Goal: Task Accomplishment & Management: Complete application form

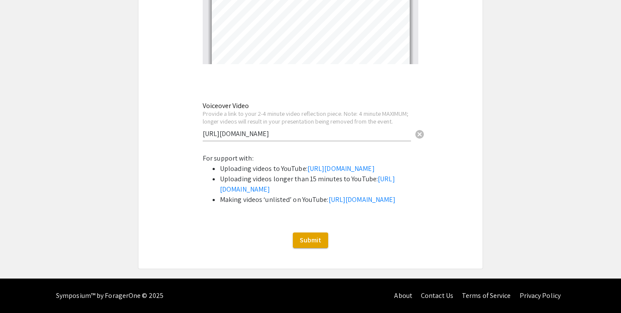
scroll to position [846, 0]
click at [319, 244] on span "Submit" at bounding box center [311, 240] width 22 height 9
click at [314, 241] on span "Submit" at bounding box center [311, 240] width 22 height 9
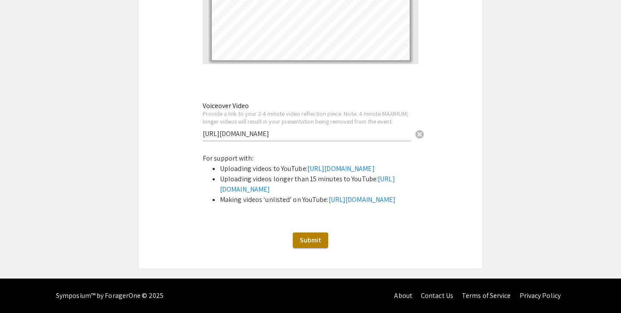
click at [313, 245] on span "Submit" at bounding box center [311, 240] width 22 height 9
click at [309, 245] on span "Submit" at bounding box center [311, 240] width 22 height 9
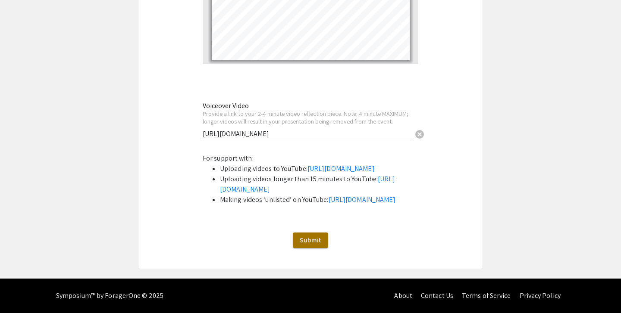
click at [309, 245] on span "Submit" at bounding box center [311, 240] width 22 height 9
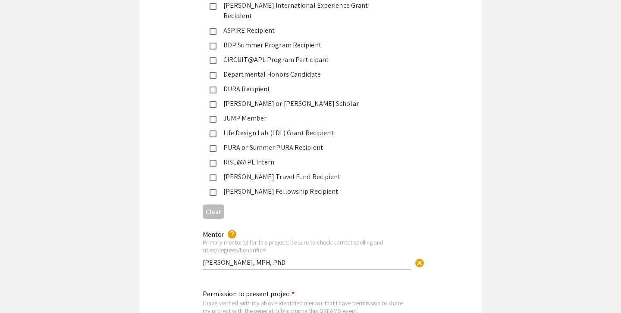
scroll to position [2937, 0]
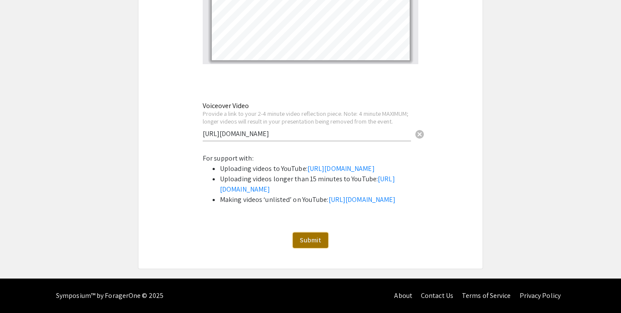
click at [303, 247] on button "Submit" at bounding box center [310, 241] width 35 height 16
click at [305, 244] on span "Submit" at bounding box center [311, 240] width 22 height 9
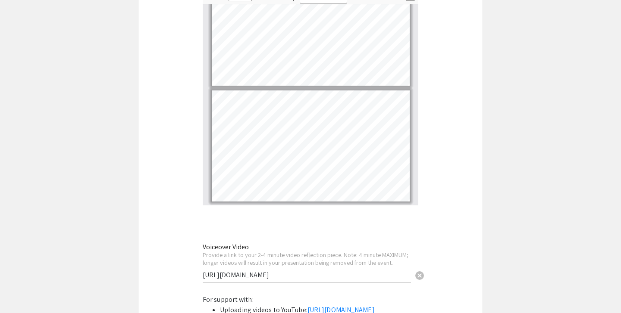
scroll to position [69, 0]
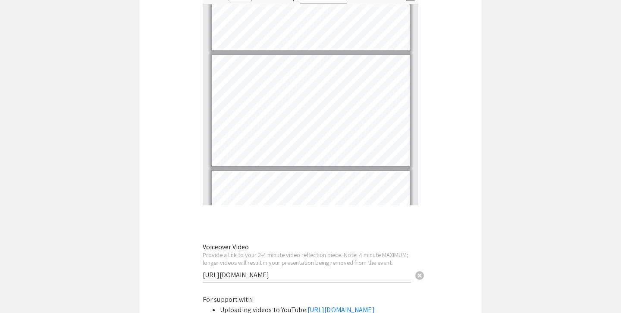
type input "1"
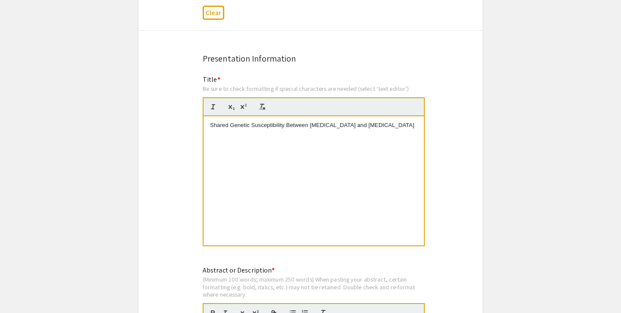
scroll to position [648, 0]
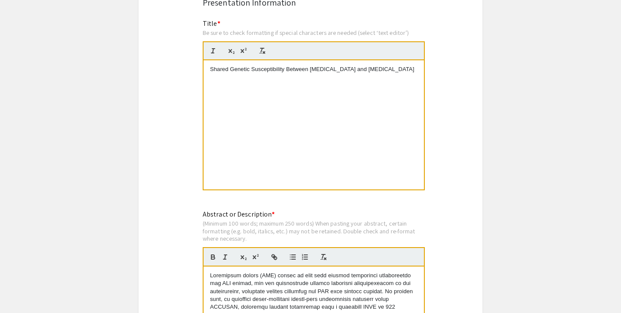
click at [253, 84] on div "Shared Genetic Susceptibility Between [MEDICAL_DATA] and [MEDICAL_DATA]" at bounding box center [313, 124] width 220 height 129
copy p "Shared Genetic Susceptibility Between [MEDICAL_DATA] and [MEDICAL_DATA]"
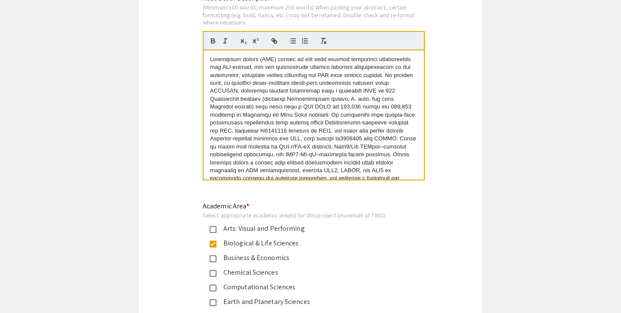
click at [363, 106] on p at bounding box center [313, 123] width 207 height 135
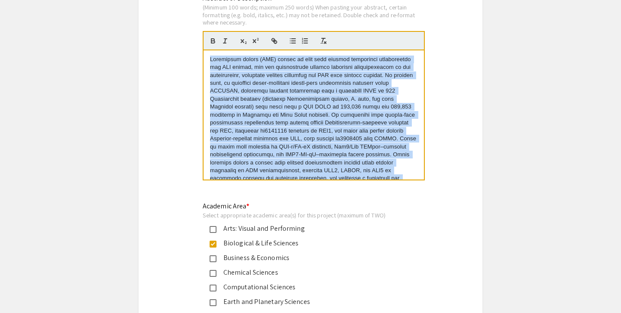
copy p "Loremipsum dolors (AME) consec ad elit sedd eiusmod temporinci utlaboreetdo mag…"
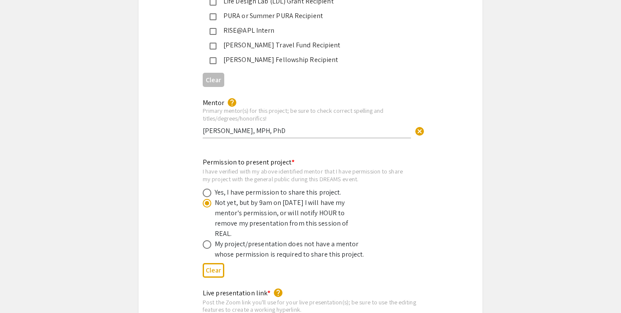
scroll to position [1573, 0]
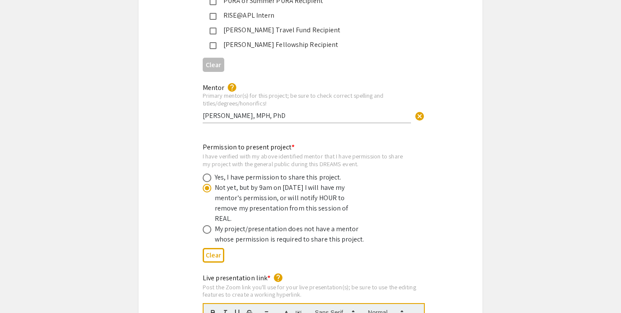
click at [350, 111] on input "[PERSON_NAME], MPH, PhD" at bounding box center [307, 115] width 208 height 9
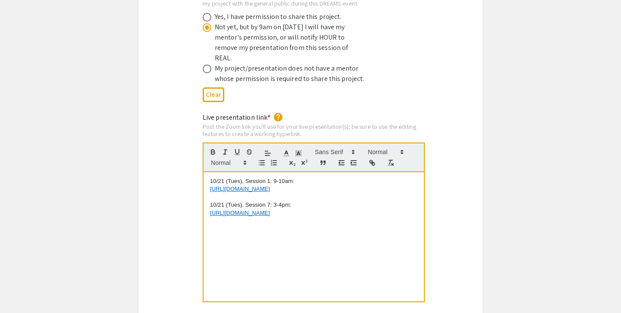
scroll to position [1746, 0]
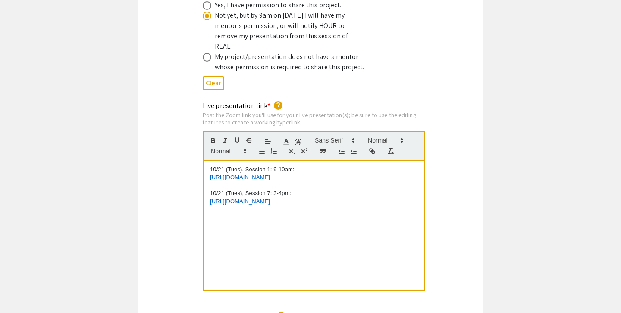
click at [348, 174] on p "[URL][DOMAIN_NAME]" at bounding box center [313, 178] width 207 height 8
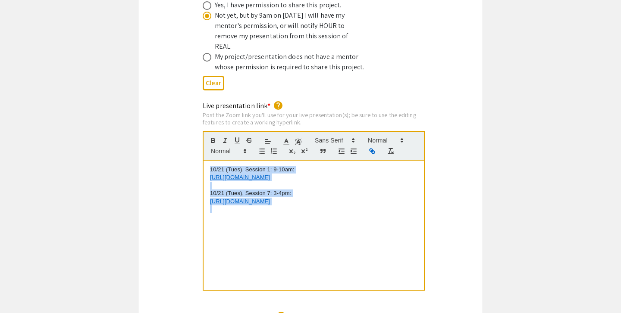
copy div "10/21 (Tues), Session 1: 9-10am: [URL][DOMAIN_NAME] 10/21 (Tues), Session 7: 3-…"
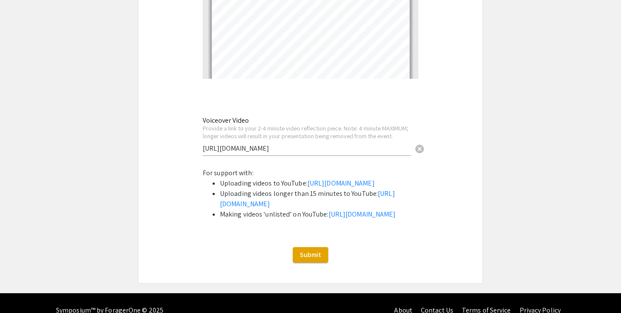
scroll to position [2923, 0]
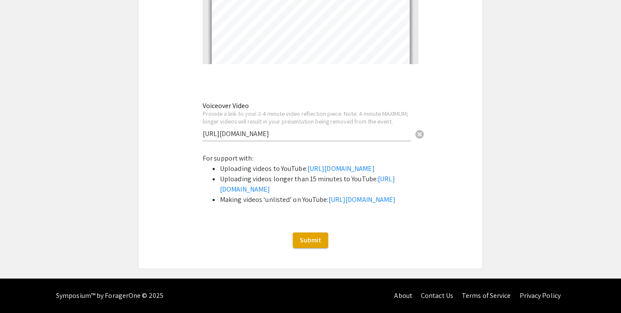
click at [337, 129] on input "[URL][DOMAIN_NAME]" at bounding box center [307, 133] width 208 height 9
click at [309, 248] on button "Submit" at bounding box center [310, 241] width 35 height 16
click at [310, 245] on span "Submit" at bounding box center [311, 240] width 22 height 9
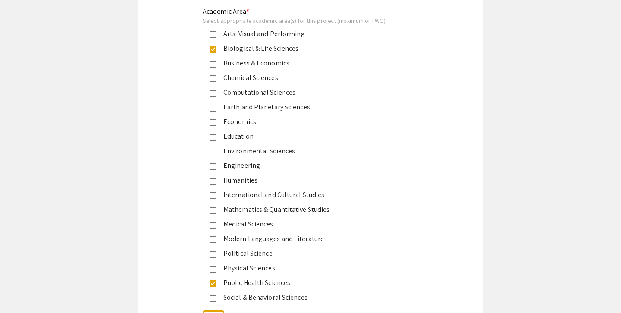
scroll to position [0, 0]
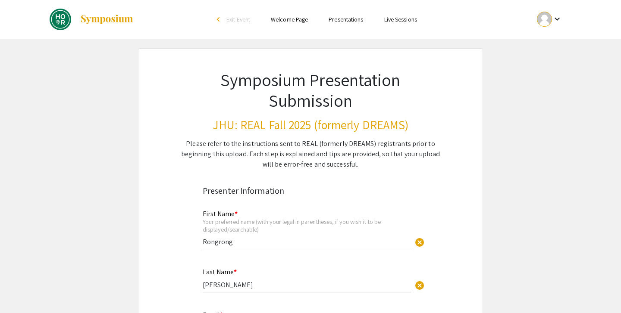
click at [230, 18] on span "Exit Event" at bounding box center [238, 20] width 24 height 8
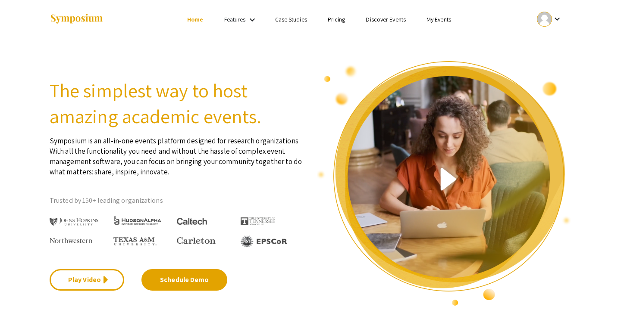
click at [434, 21] on link "My Events" at bounding box center [438, 20] width 25 height 8
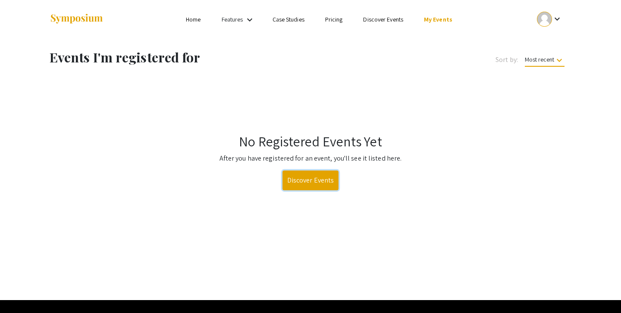
click at [322, 187] on link "Discover Events" at bounding box center [310, 181] width 56 height 20
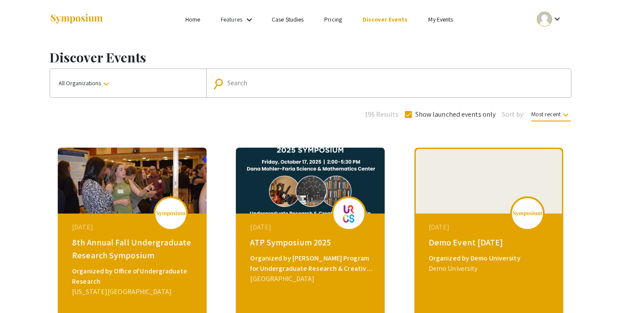
click at [193, 21] on link "Home" at bounding box center [192, 20] width 15 height 8
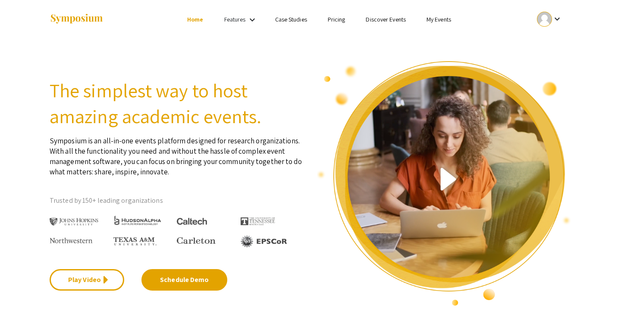
click at [441, 21] on link "My Events" at bounding box center [438, 20] width 25 height 8
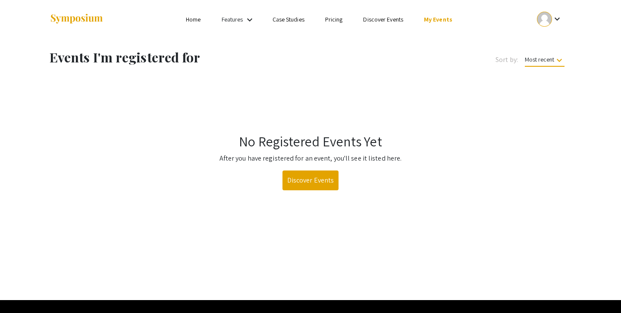
click at [386, 24] on li "Discover Events" at bounding box center [383, 19] width 61 height 10
click at [386, 21] on link "Discover Events" at bounding box center [383, 20] width 40 height 8
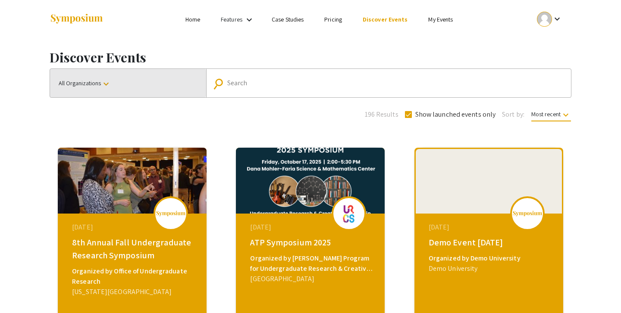
click at [128, 81] on button "All Organizations keyboard_arrow_down" at bounding box center [128, 83] width 156 height 28
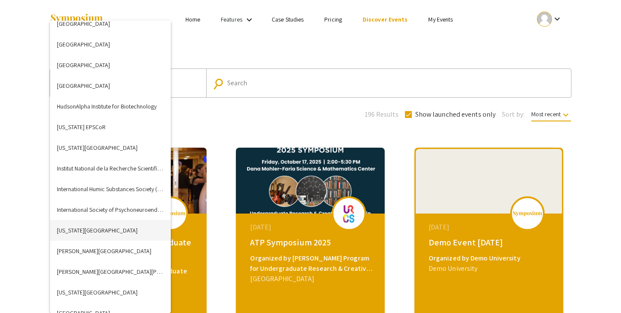
scroll to position [1125, 0]
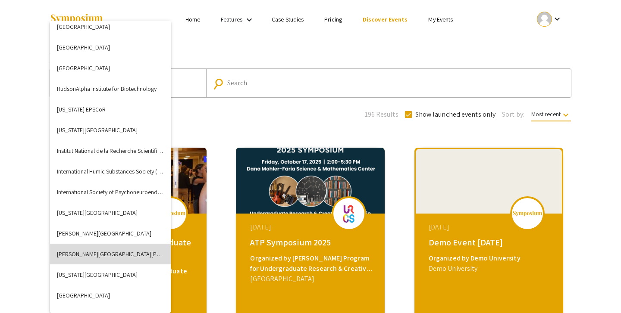
click at [98, 250] on button "[PERSON_NAME][GEOGRAPHIC_DATA][PERSON_NAME]" at bounding box center [110, 254] width 121 height 21
checkbox input "false"
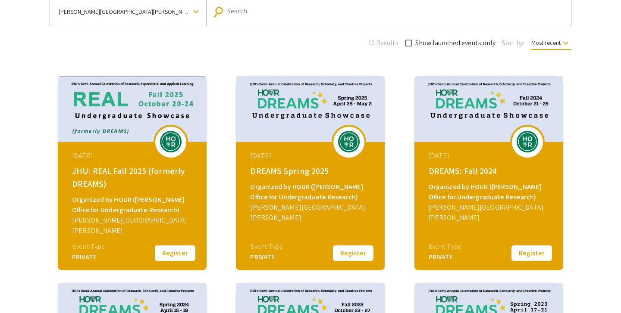
scroll to position [94, 0]
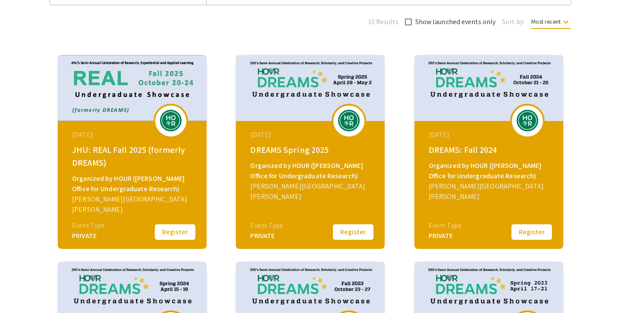
click at [183, 235] on button "Register" at bounding box center [174, 232] width 43 height 18
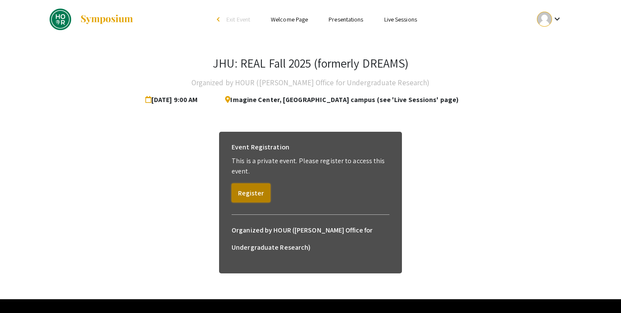
click at [256, 194] on button "Register" at bounding box center [251, 193] width 39 height 19
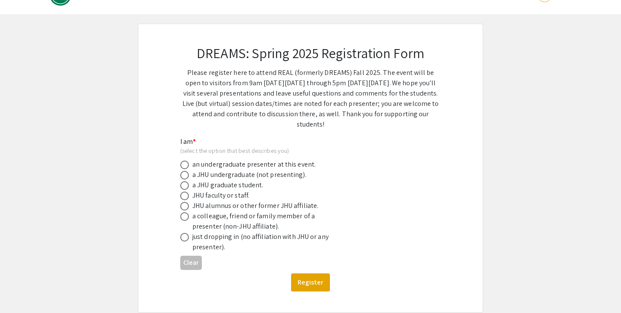
scroll to position [30, 0]
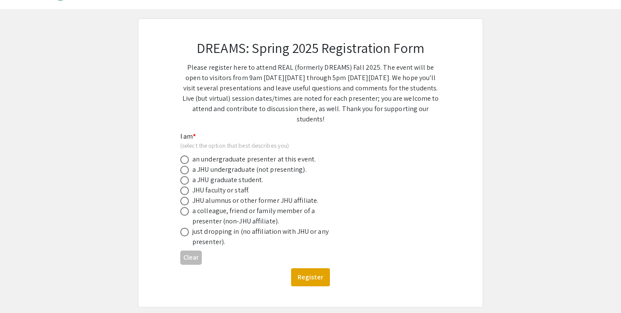
click at [270, 163] on div "an undergraduate presenter at this event." at bounding box center [253, 159] width 123 height 10
click at [260, 156] on div "an undergraduate presenter at this event." at bounding box center [253, 159] width 123 height 10
click at [186, 160] on span at bounding box center [184, 160] width 9 height 9
click at [186, 160] on input "radio" at bounding box center [184, 160] width 9 height 9
radio input "true"
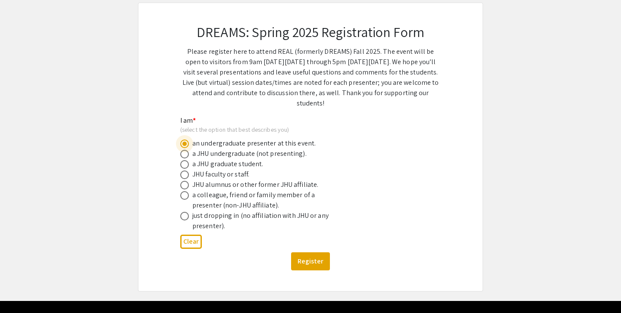
scroll to position [46, 0]
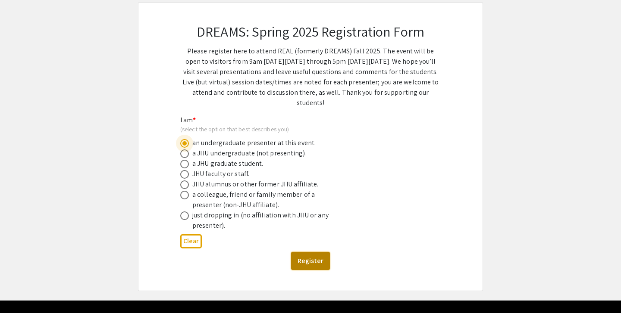
click at [301, 259] on button "Register" at bounding box center [310, 261] width 39 height 18
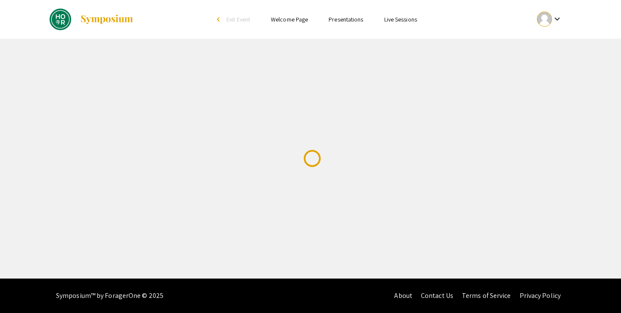
scroll to position [0, 0]
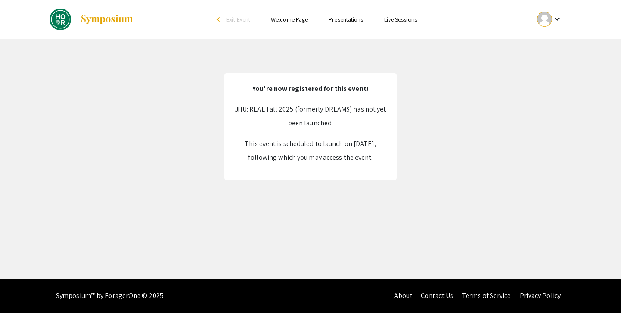
click at [291, 19] on link "Welcome Page" at bounding box center [289, 20] width 37 height 8
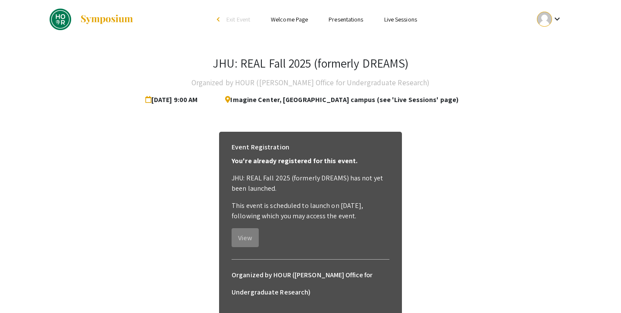
click at [230, 18] on span "Exit Event" at bounding box center [238, 20] width 24 height 8
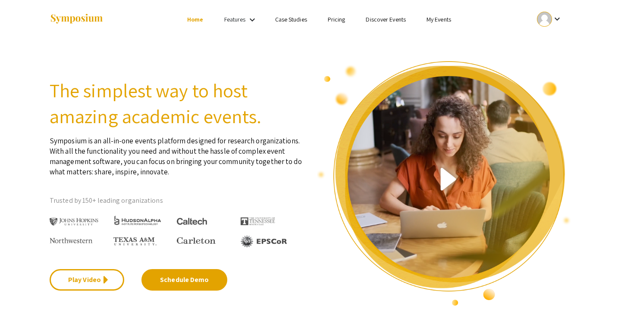
click at [454, 25] on ul "keyboard_arrow_down" at bounding box center [485, 19] width 172 height 39
click at [445, 22] on link "My Events" at bounding box center [438, 20] width 25 height 8
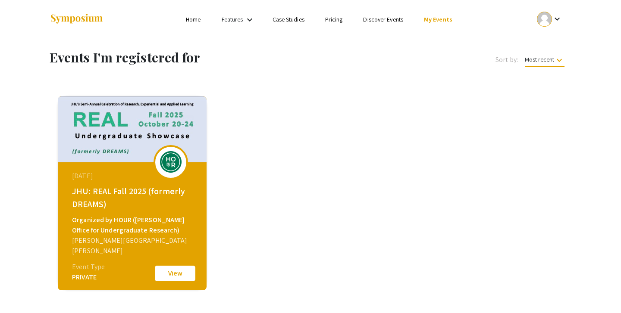
scroll to position [4, 0]
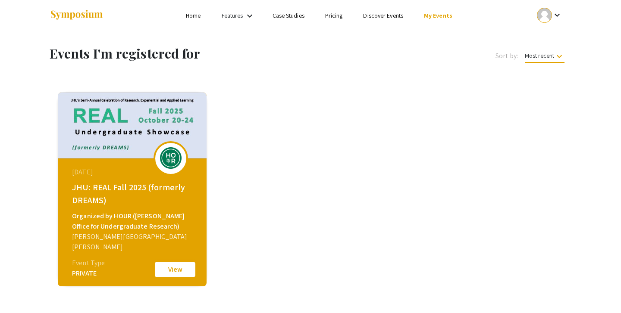
click at [169, 265] on button "View" at bounding box center [174, 270] width 43 height 18
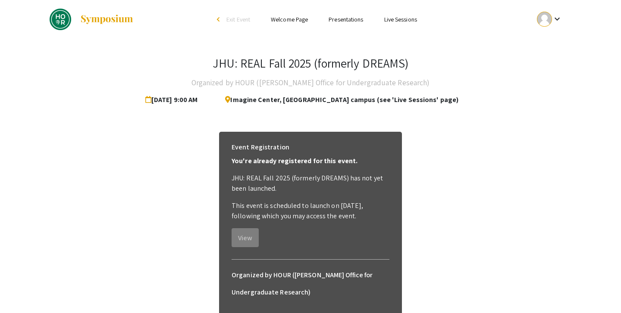
scroll to position [65, 0]
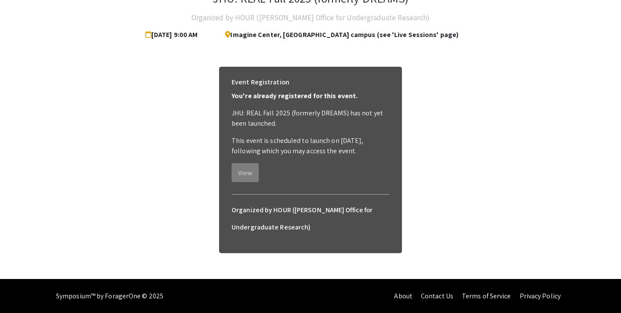
click at [256, 217] on h6 "Organized by HOUR ([PERSON_NAME] Office for Undergraduate Research)" at bounding box center [311, 219] width 158 height 34
click at [258, 235] on h6 "Organized by HOUR ([PERSON_NAME] Office for Undergraduate Research)" at bounding box center [311, 219] width 158 height 34
click at [258, 226] on h6 "Organized by HOUR ([PERSON_NAME] Office for Undergraduate Research)" at bounding box center [311, 219] width 158 height 34
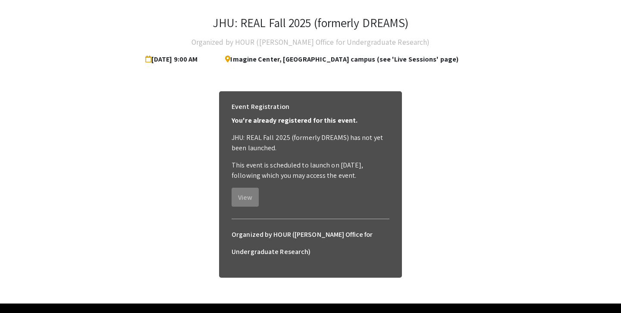
scroll to position [38, 0]
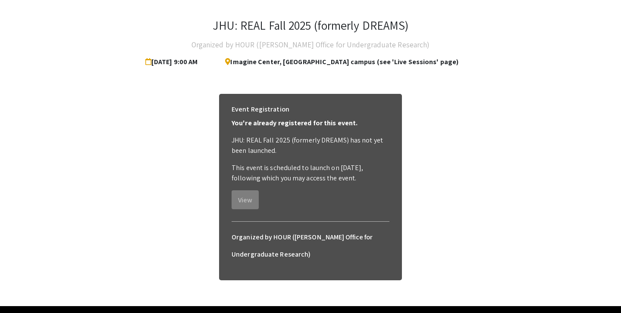
click at [340, 136] on p "JHU: REAL Fall 2025 (formerly DREAMS) has not yet been launched." at bounding box center [311, 145] width 158 height 21
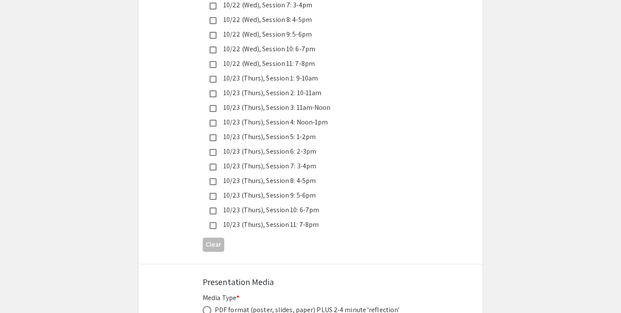
scroll to position [2471, 0]
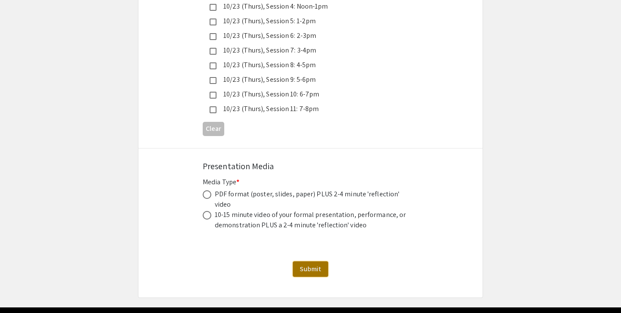
click at [316, 265] on span "Submit" at bounding box center [311, 269] width 22 height 9
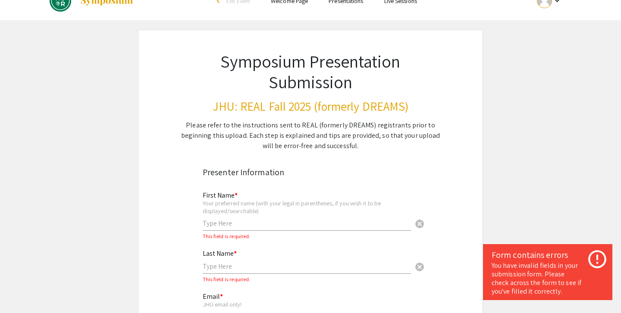
scroll to position [24, 0]
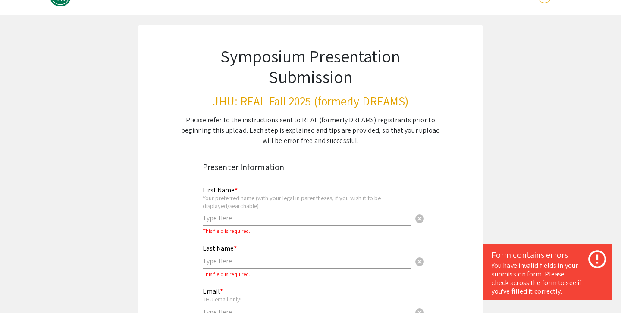
click at [306, 221] on input "text" at bounding box center [307, 218] width 208 height 9
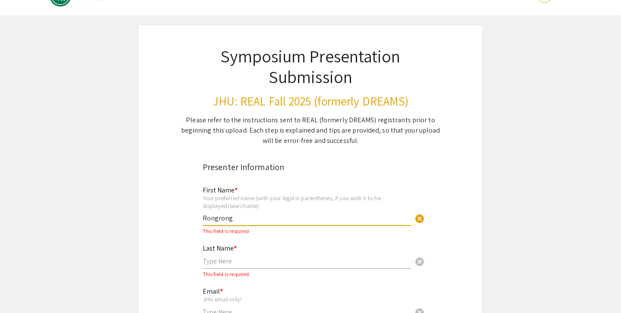
type input "Rongrong"
click at [269, 259] on input "text" at bounding box center [307, 261] width 208 height 9
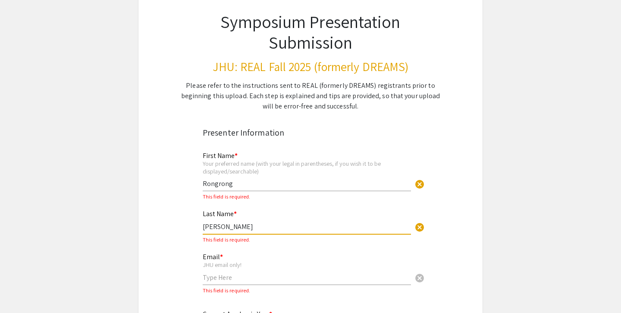
scroll to position [133, 0]
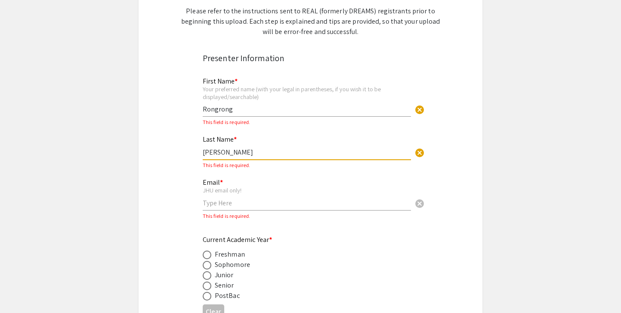
type input "[PERSON_NAME]"
click at [243, 210] on div "Email * JHU email only! cancel" at bounding box center [307, 190] width 208 height 40
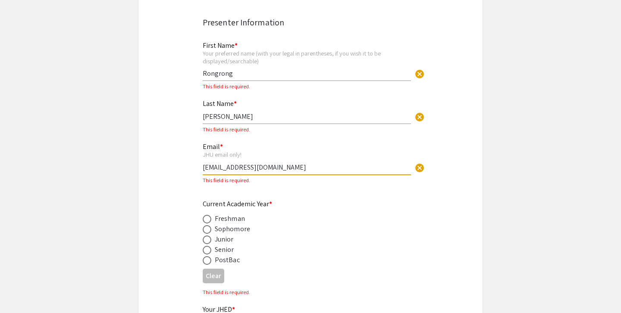
scroll to position [178, 0]
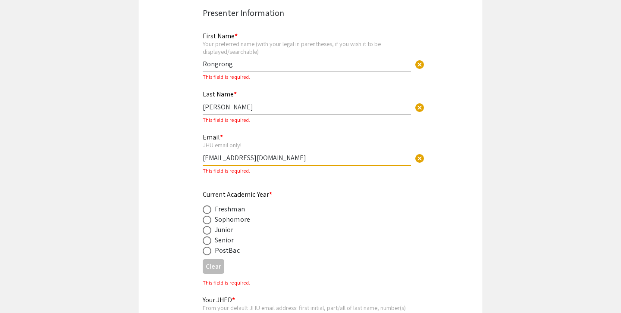
type input "[EMAIL_ADDRESS][DOMAIN_NAME]"
click at [225, 229] on div "Junior" at bounding box center [224, 230] width 19 height 10
click at [208, 233] on span at bounding box center [207, 230] width 9 height 9
click at [208, 233] on input "radio" at bounding box center [207, 230] width 9 height 9
radio input "true"
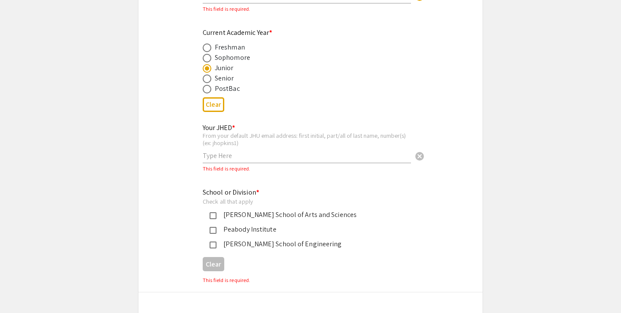
scroll to position [343, 0]
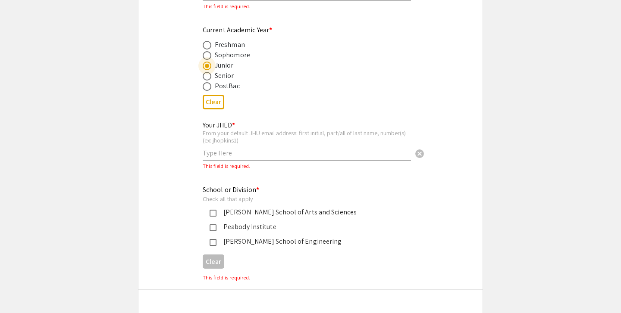
click at [226, 156] on input "text" at bounding box center [307, 153] width 208 height 9
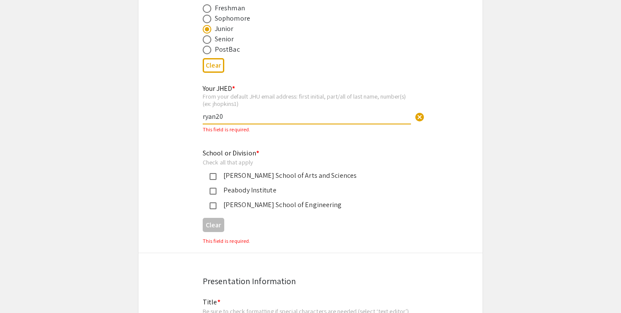
scroll to position [387, 0]
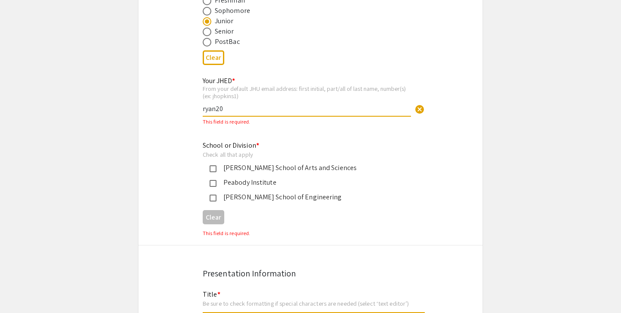
type input "ryan20"
click at [251, 169] on div "[PERSON_NAME] School of Arts and Sciences" at bounding box center [306, 168] width 181 height 10
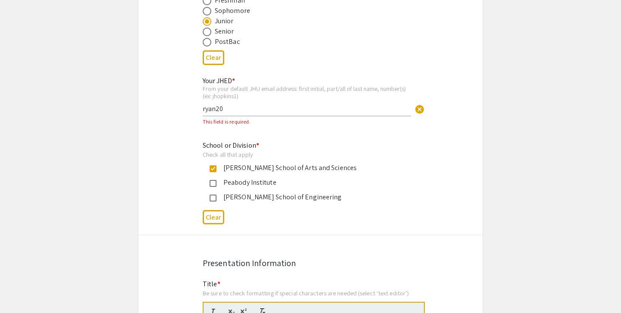
click at [246, 200] on div "[PERSON_NAME] School of Engineering" at bounding box center [306, 197] width 181 height 10
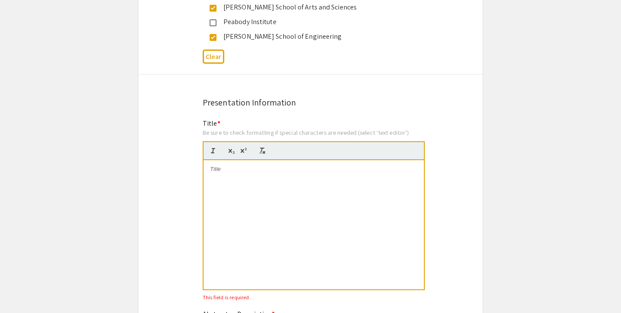
scroll to position [554, 0]
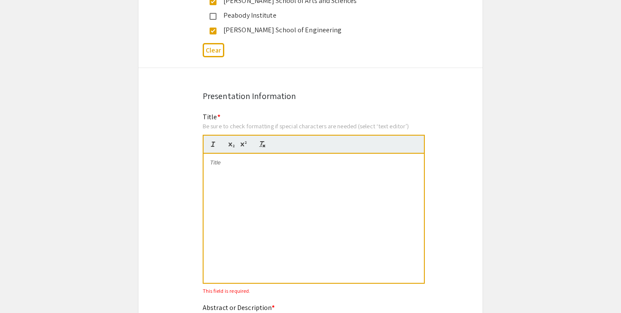
click at [263, 210] on div at bounding box center [313, 218] width 220 height 129
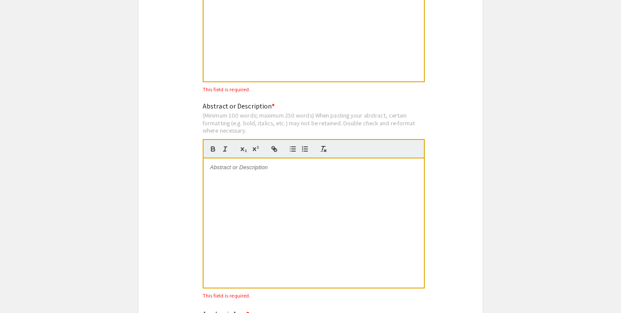
click at [250, 187] on div at bounding box center [313, 223] width 220 height 129
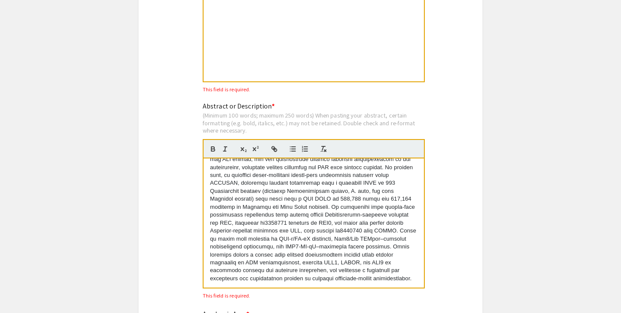
scroll to position [983, 0]
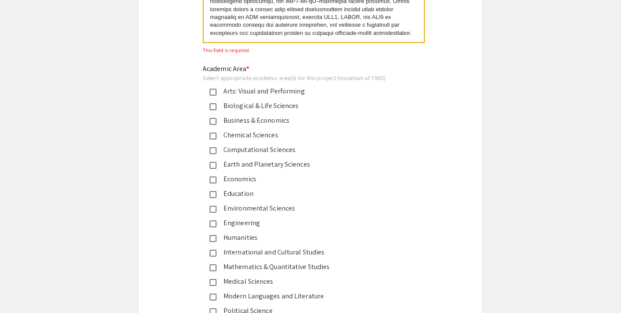
click at [294, 107] on div "Biological & Life Sciences" at bounding box center [306, 106] width 181 height 10
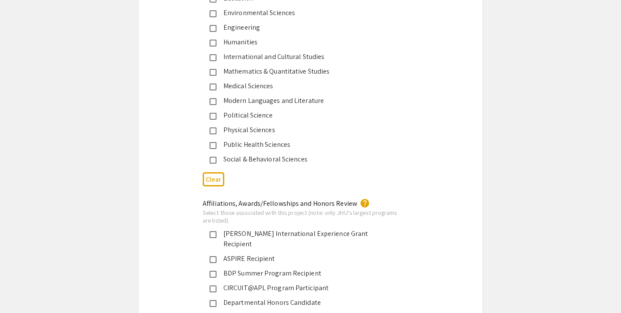
scroll to position [1190, 0]
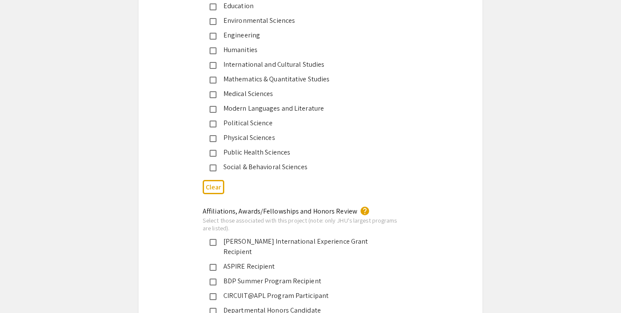
click at [273, 152] on div "Public Health Sciences" at bounding box center [306, 152] width 181 height 10
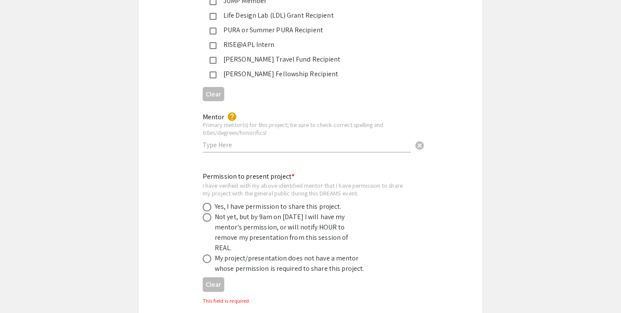
scroll to position [1580, 0]
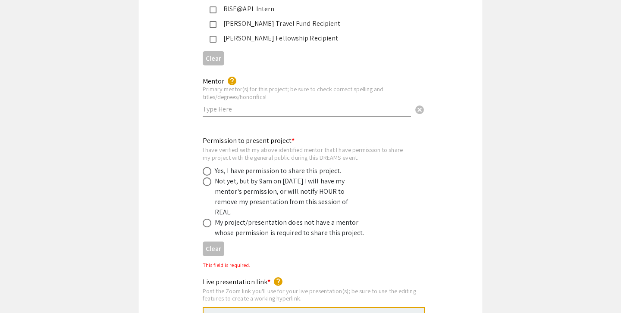
click at [301, 105] on input "text" at bounding box center [307, 109] width 208 height 9
paste input "[PERSON_NAME], MPH, PhD"
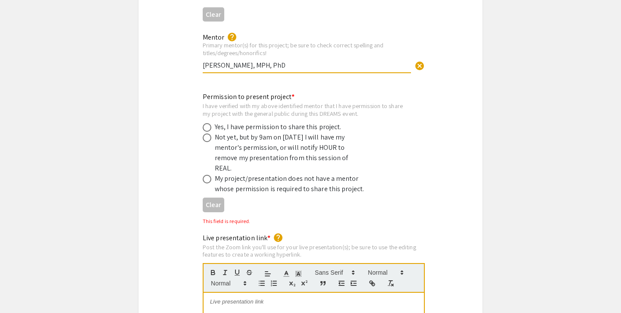
scroll to position [1647, 0]
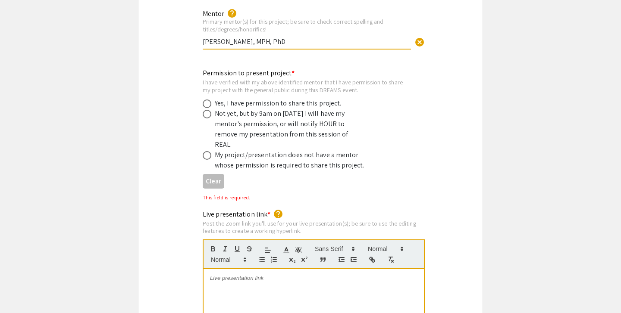
type input "[PERSON_NAME], MPH, PhD"
click at [210, 110] on span at bounding box center [207, 114] width 9 height 9
click at [210, 110] on input "radio" at bounding box center [207, 114] width 9 height 9
radio input "true"
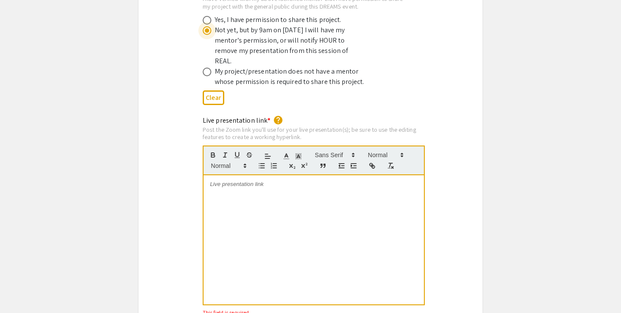
scroll to position [1771, 0]
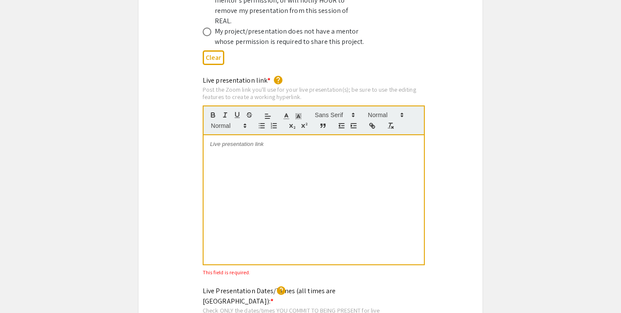
click at [288, 149] on div at bounding box center [313, 199] width 220 height 129
drag, startPoint x: 330, startPoint y: 135, endPoint x: 144, endPoint y: 135, distance: 186.7
click at [144, 135] on div "Live presentation link * help Post the Zoom link you'll use for your live prese…" at bounding box center [310, 176] width 344 height 203
click at [364, 107] on div at bounding box center [314, 121] width 222 height 30
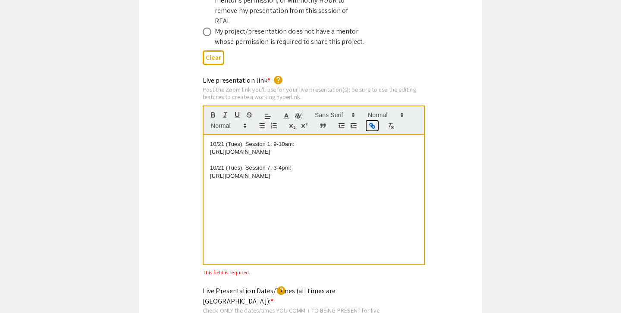
click at [368, 122] on icon "button" at bounding box center [372, 126] width 8 height 8
type input "[URL][DOMAIN_NAME]"
click at [324, 133] on link at bounding box center [319, 136] width 20 height 6
drag, startPoint x: 324, startPoint y: 158, endPoint x: 160, endPoint y: 159, distance: 163.8
click at [162, 158] on div "Live presentation link * help Post the Zoom link you'll use for your live prese…" at bounding box center [310, 176] width 344 height 203
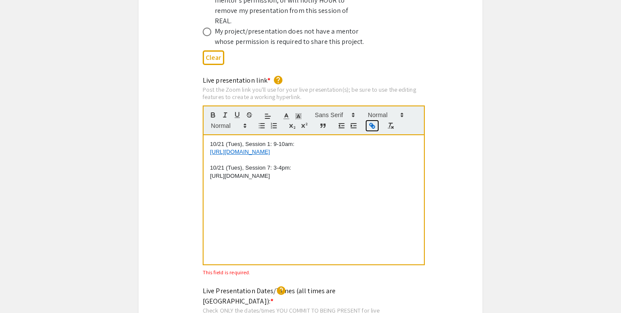
click at [374, 125] on icon "button" at bounding box center [373, 126] width 3 height 3
type input "[URL][DOMAIN_NAME]"
click at [324, 157] on link at bounding box center [319, 160] width 20 height 6
click at [320, 185] on div "10/21 (Tues), Session 1: 9-10am: https://JHUBlueJays.zoom.us/j/96507396734 10/2…" at bounding box center [313, 199] width 220 height 129
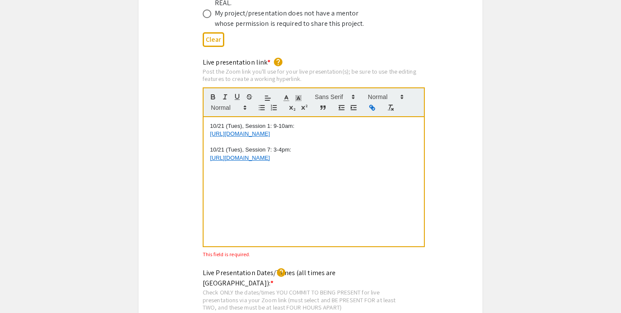
scroll to position [1786, 0]
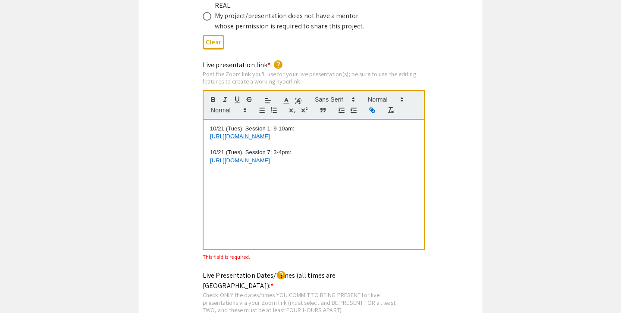
click at [211, 149] on p "10/21 (Tues), Session 7: 3-4pm:" at bounding box center [313, 153] width 207 height 8
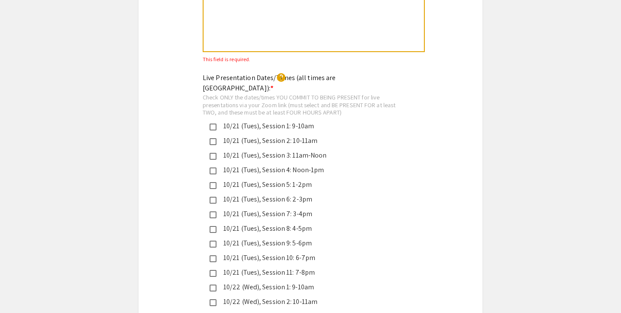
scroll to position [1987, 0]
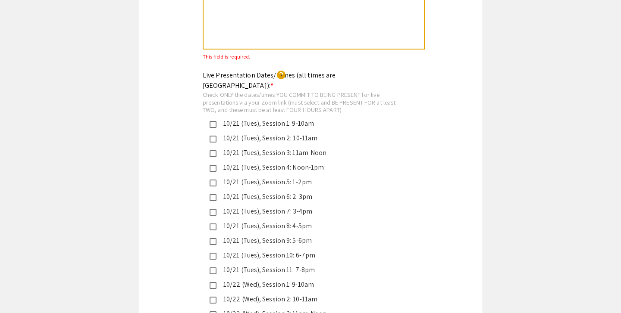
click at [285, 119] on div "10/21 (Tues), Session 1: 9-10am" at bounding box center [306, 124] width 181 height 10
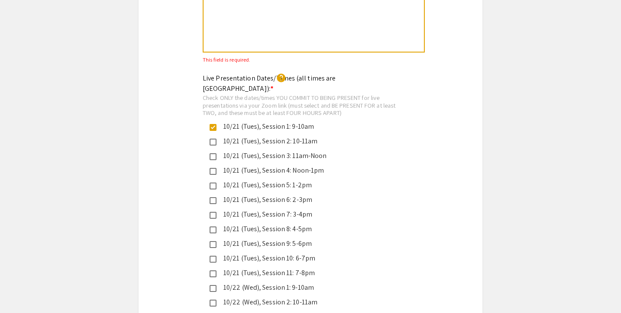
click at [295, 210] on div "10/21 (Tues), Session 7: 3-4pm" at bounding box center [306, 215] width 181 height 10
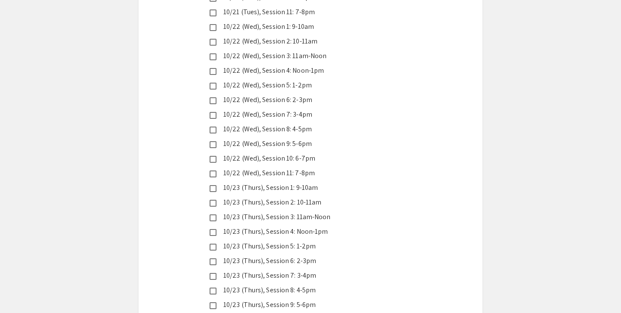
scroll to position [2471, 0]
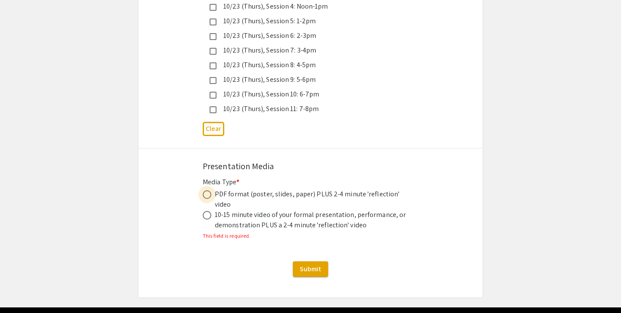
click at [209, 191] on span at bounding box center [207, 195] width 9 height 9
click at [209, 191] on input "radio" at bounding box center [207, 195] width 9 height 9
radio input "true"
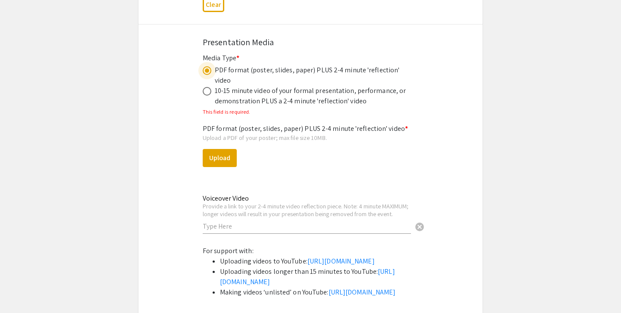
scroll to position [2596, 0]
click at [225, 148] on button "Upload" at bounding box center [220, 157] width 34 height 18
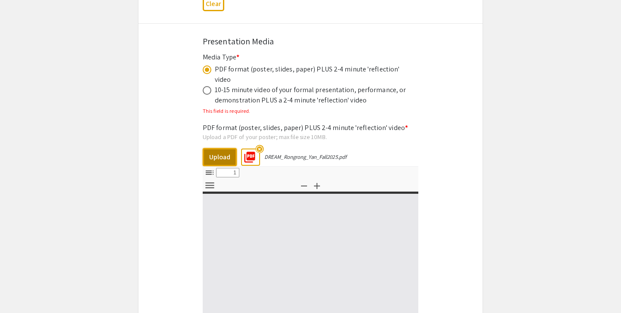
select select "custom"
type input "0"
select select "custom"
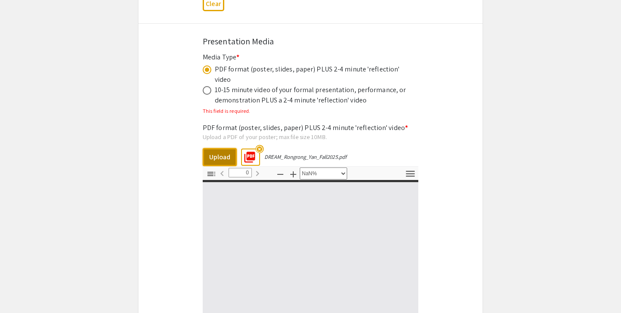
type input "1"
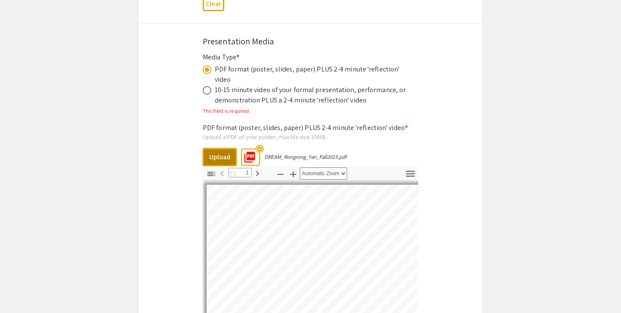
select select "auto"
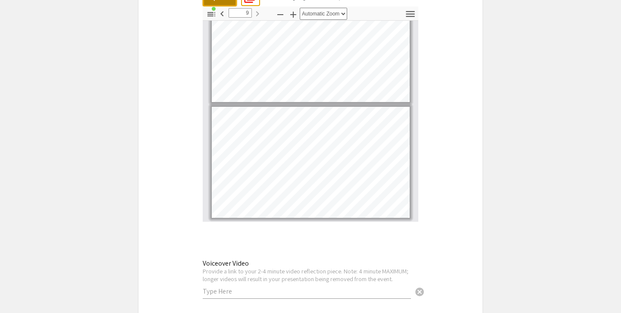
scroll to position [2751, 0]
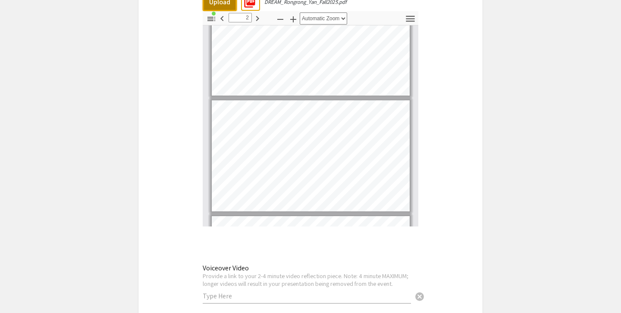
type input "1"
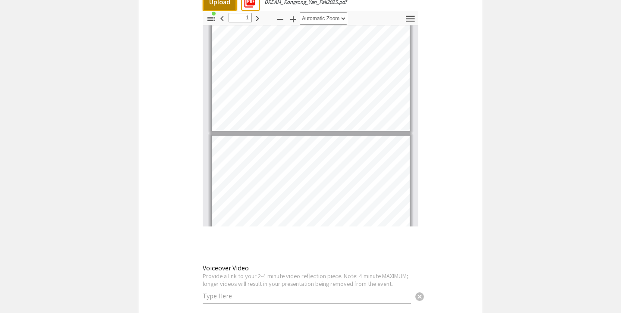
scroll to position [0, 0]
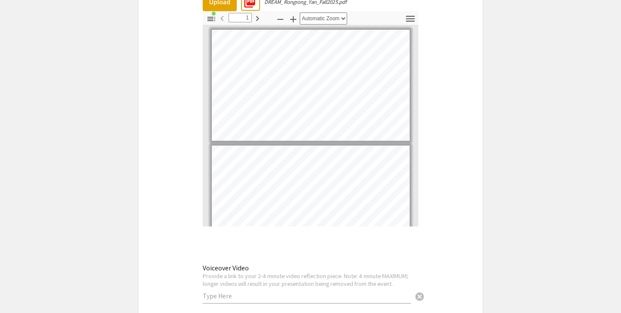
click at [269, 275] on div "Voiceover Video Provide a link to your 2-4 minute video reflection piece. Note:…" at bounding box center [307, 280] width 208 height 48
paste input "[URL][DOMAIN_NAME]"
type input "[URL][DOMAIN_NAME]"
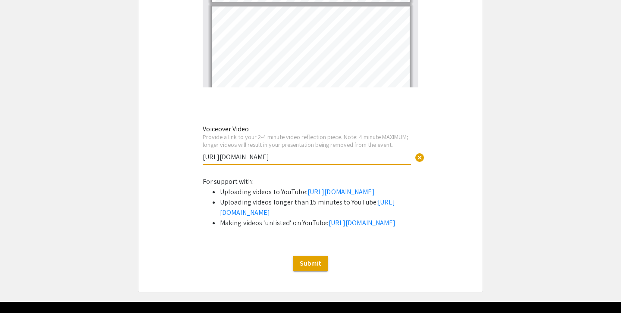
scroll to position [2937, 0]
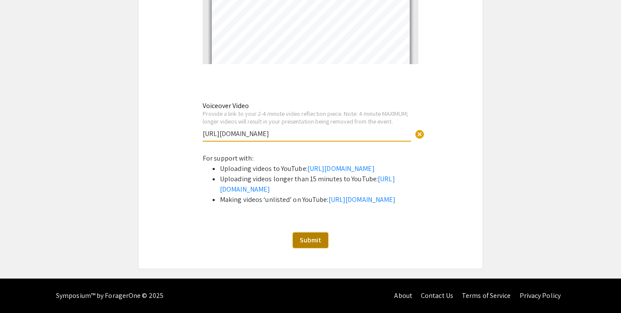
click at [317, 239] on span "Submit" at bounding box center [311, 240] width 22 height 9
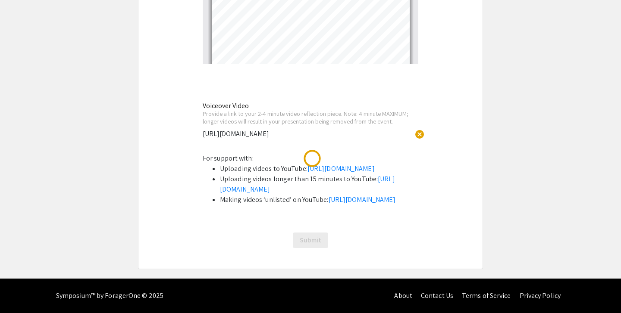
scroll to position [0, 0]
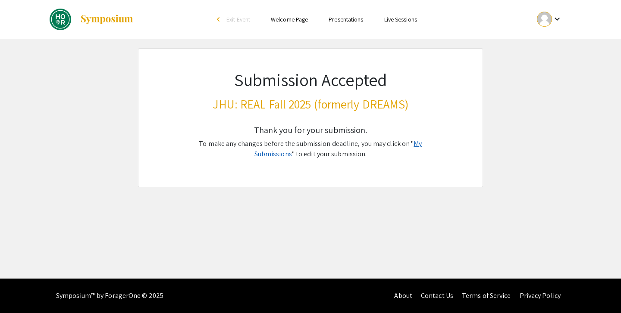
click at [403, 141] on link "My Submissions" at bounding box center [338, 148] width 168 height 19
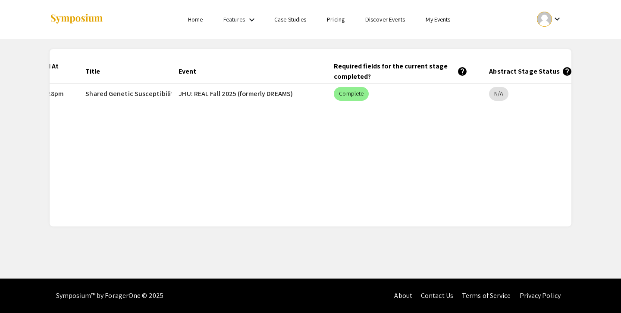
scroll to position [0, 136]
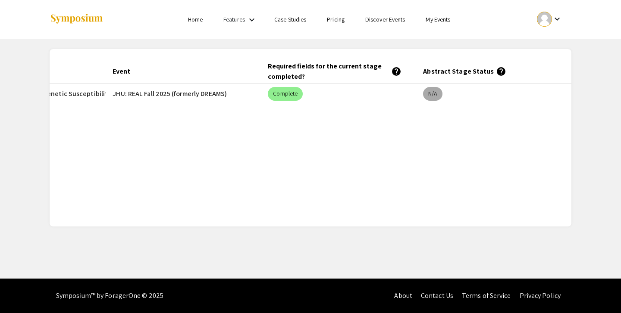
click at [431, 97] on mat-chip "N/A" at bounding box center [432, 94] width 19 height 14
click at [436, 23] on link "My Events" at bounding box center [437, 20] width 25 height 8
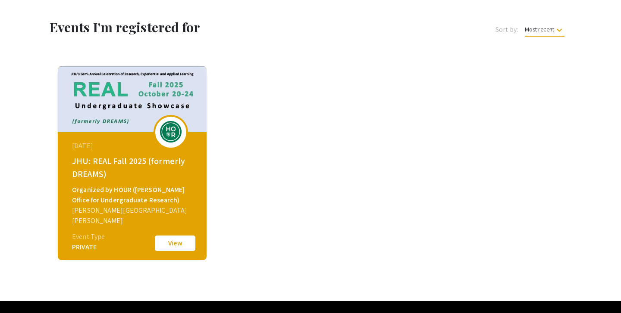
scroll to position [31, 0]
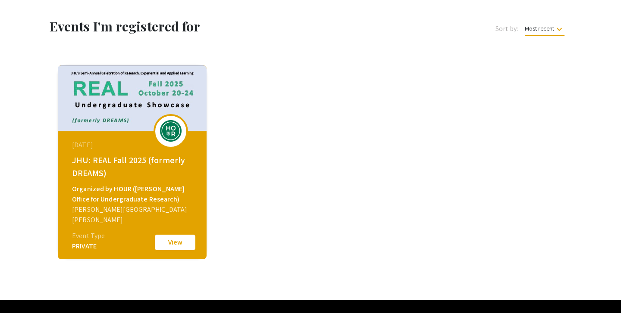
click at [178, 244] on button "View" at bounding box center [174, 243] width 43 height 18
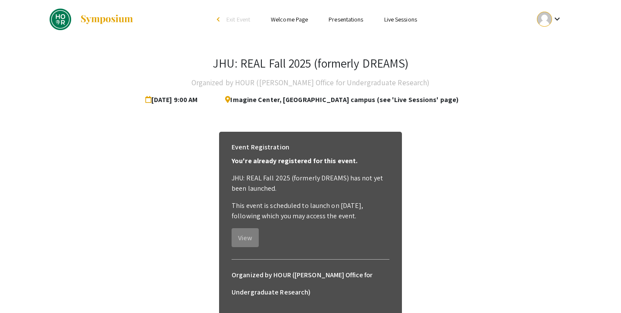
scroll to position [65, 0]
